Goal: Information Seeking & Learning: Learn about a topic

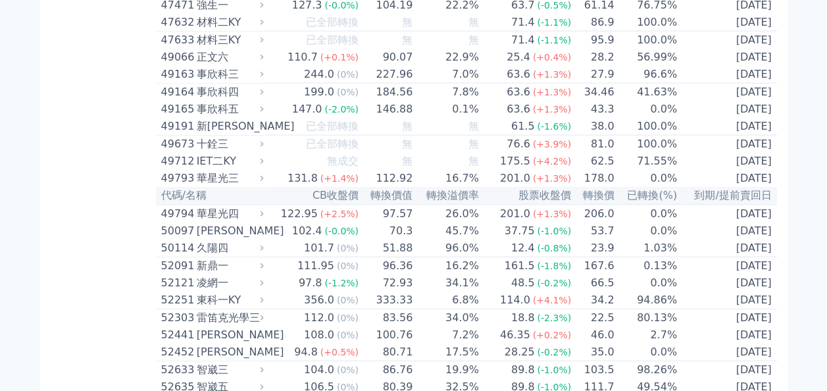
scroll to position [3948, 0]
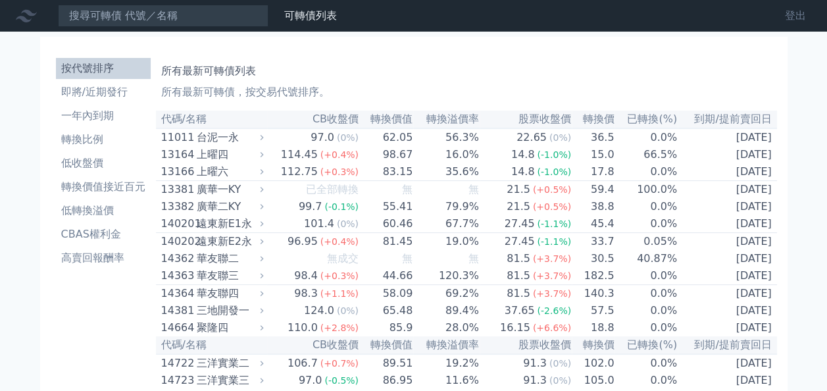
click at [794, 16] on link "登出" at bounding box center [796, 15] width 42 height 21
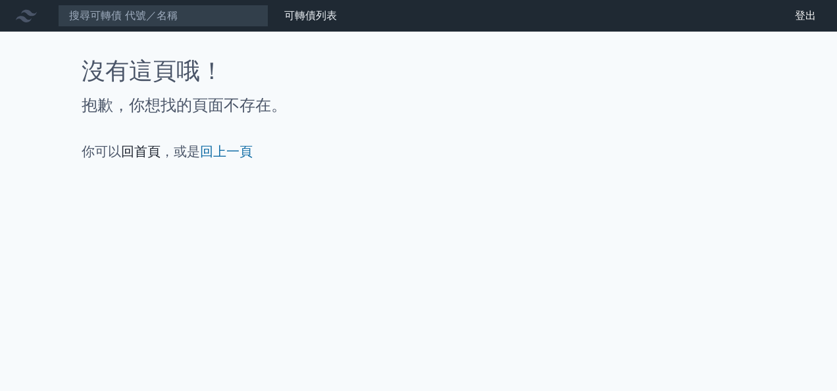
click at [141, 151] on link "回首頁" at bounding box center [140, 151] width 39 height 16
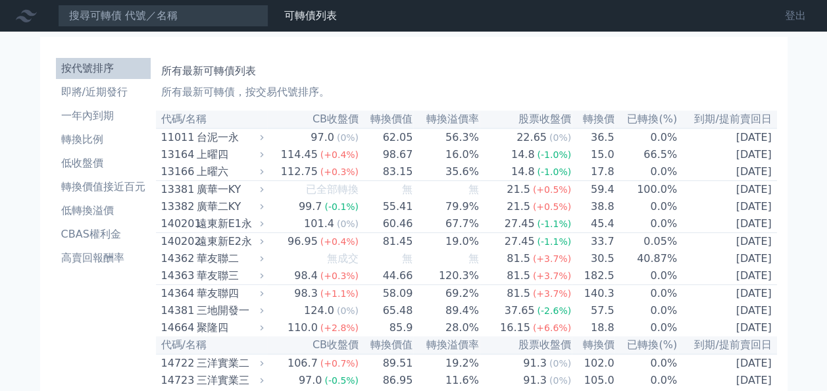
click at [807, 16] on link "登出" at bounding box center [796, 15] width 42 height 21
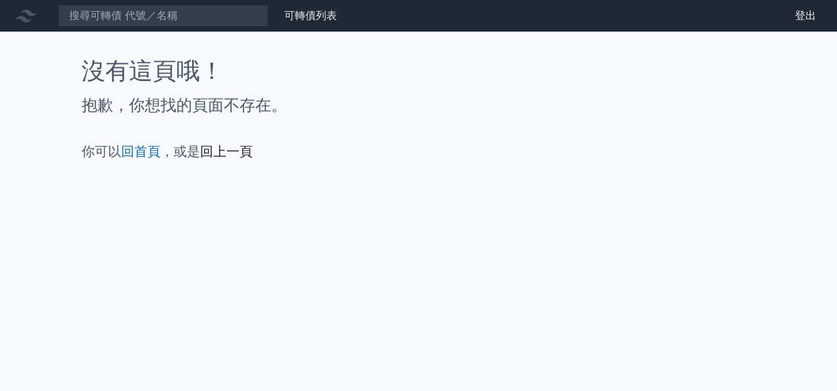
click at [243, 154] on link "回上一頁" at bounding box center [226, 151] width 53 height 16
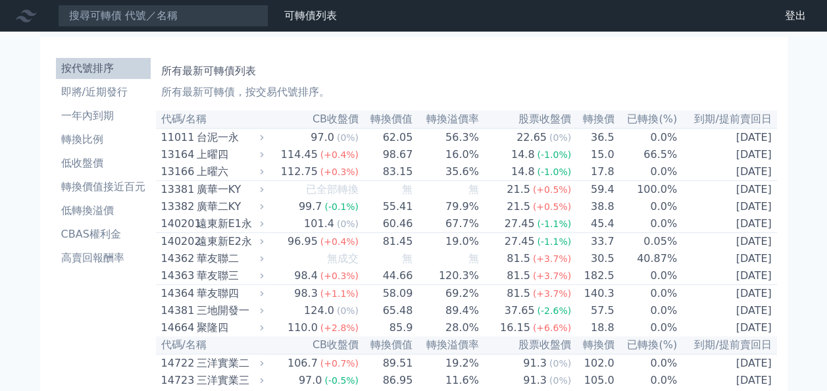
click at [236, 137] on div "台泥一永" at bounding box center [229, 138] width 64 height 16
click at [511, 75] on h1 "所有最新可轉債列表" at bounding box center [466, 71] width 611 height 16
click at [217, 140] on div "台泥一永" at bounding box center [229, 138] width 64 height 16
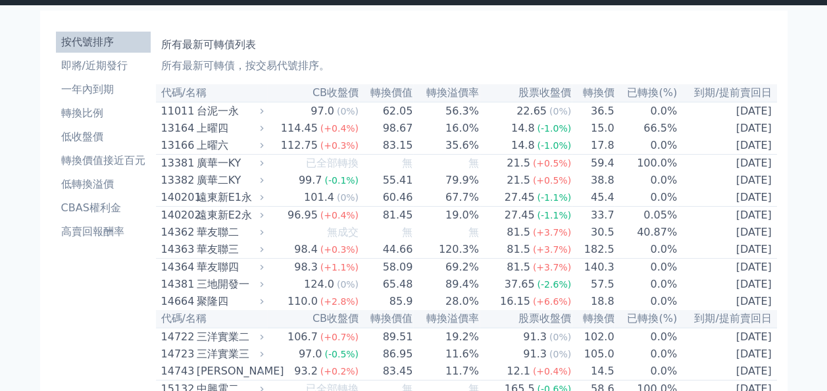
click at [479, 128] on td "16.0%" at bounding box center [446, 128] width 66 height 17
click at [214, 205] on div "遠東新E1永" at bounding box center [229, 198] width 64 height 16
click at [188, 203] on div "140201" at bounding box center [177, 198] width 32 height 16
click at [381, 47] on h1 "所有最新可轉債列表" at bounding box center [466, 45] width 611 height 16
